Goal: Task Accomplishment & Management: Use online tool/utility

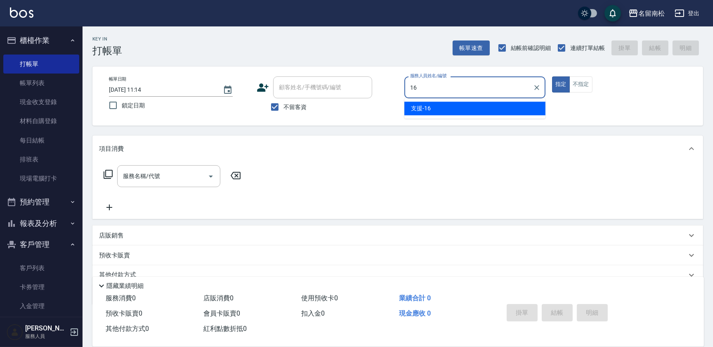
type input "支援-16"
type button "true"
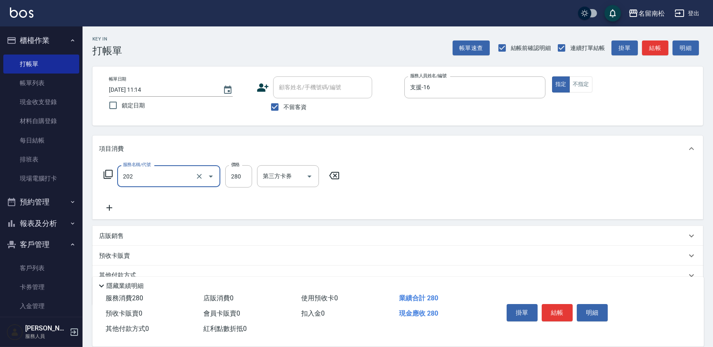
type input "洗髮[280](202)"
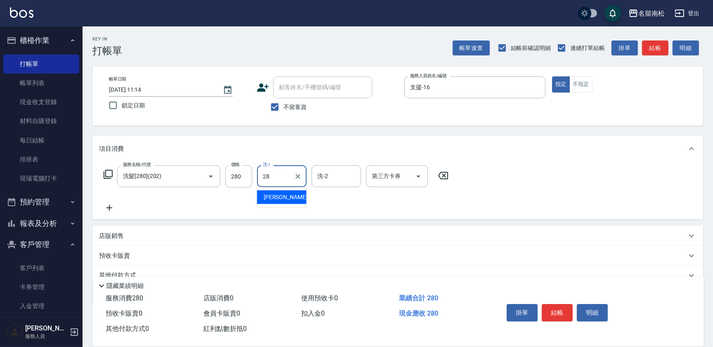
type input "[PERSON_NAME]-28"
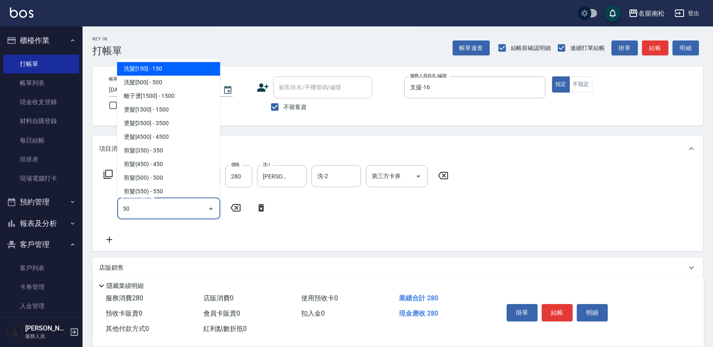
type input "5"
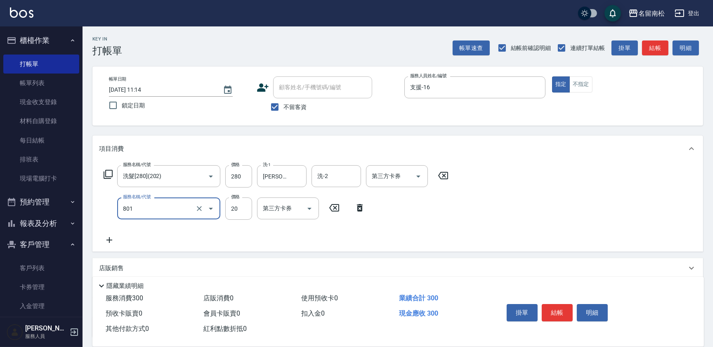
type input "潤絲(801)"
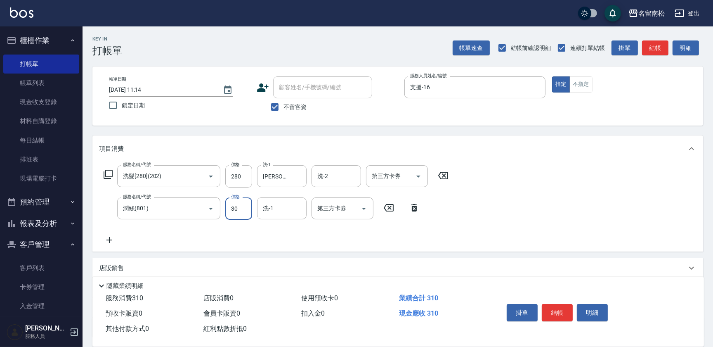
type input "30"
type input "[PERSON_NAME]-28"
click at [575, 85] on button "不指定" at bounding box center [580, 84] width 23 height 16
click at [551, 309] on button "結帳" at bounding box center [557, 312] width 31 height 17
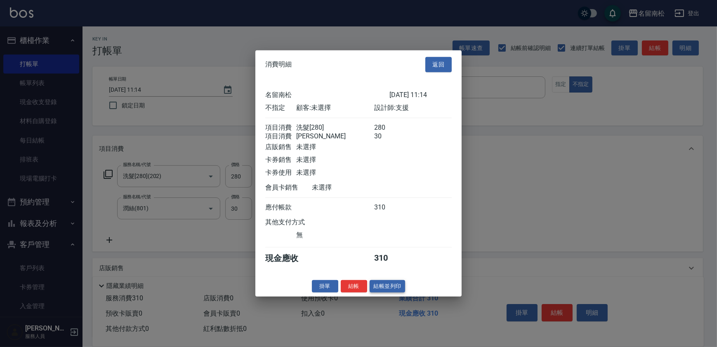
click at [389, 292] on button "結帳並列印" at bounding box center [388, 285] width 36 height 13
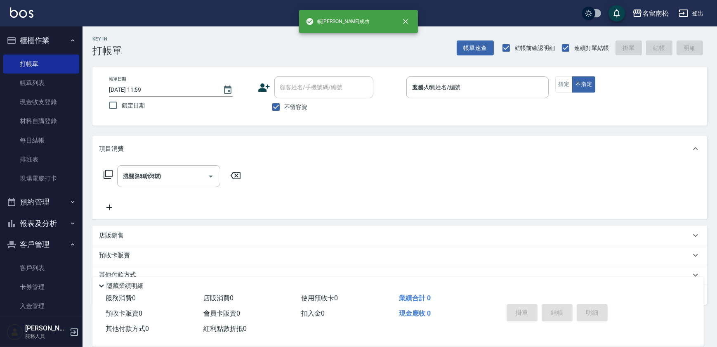
type input "[DATE] 11:59"
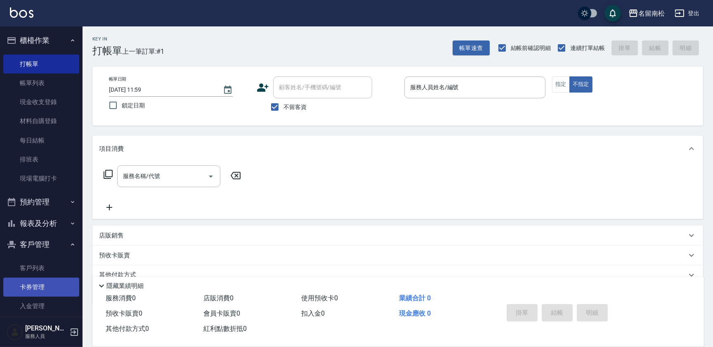
scroll to position [33, 0]
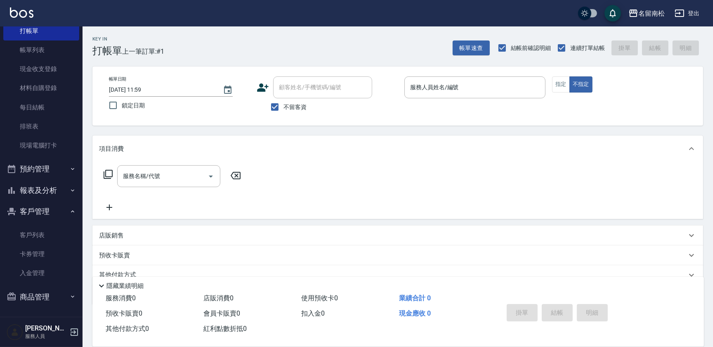
click at [50, 187] on button "報表及分析" at bounding box center [41, 189] width 76 height 21
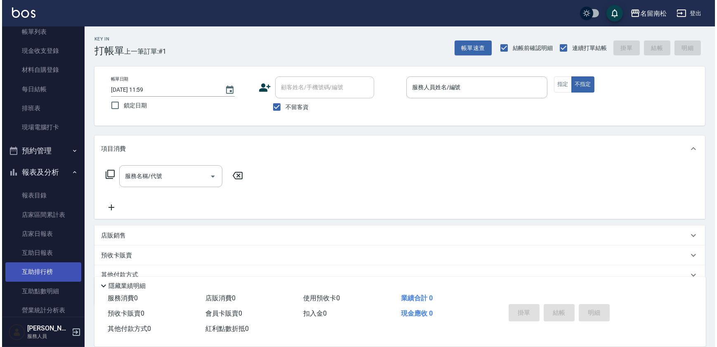
scroll to position [183, 0]
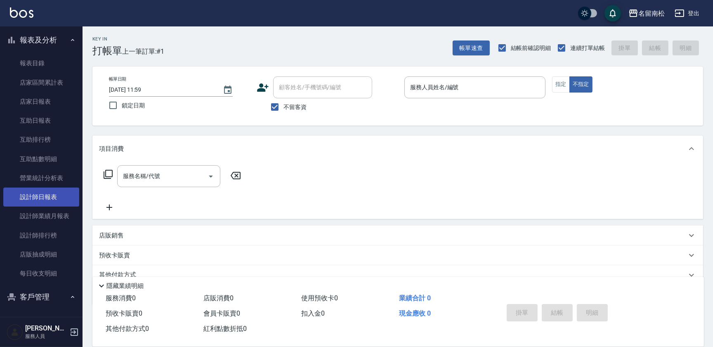
click at [35, 193] on link "設計師日報表" at bounding box center [41, 196] width 76 height 19
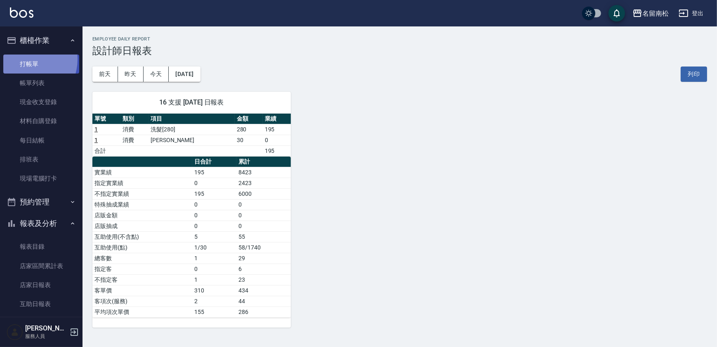
click at [25, 59] on link "打帳單" at bounding box center [41, 63] width 76 height 19
